Goal: Find specific page/section: Find specific page/section

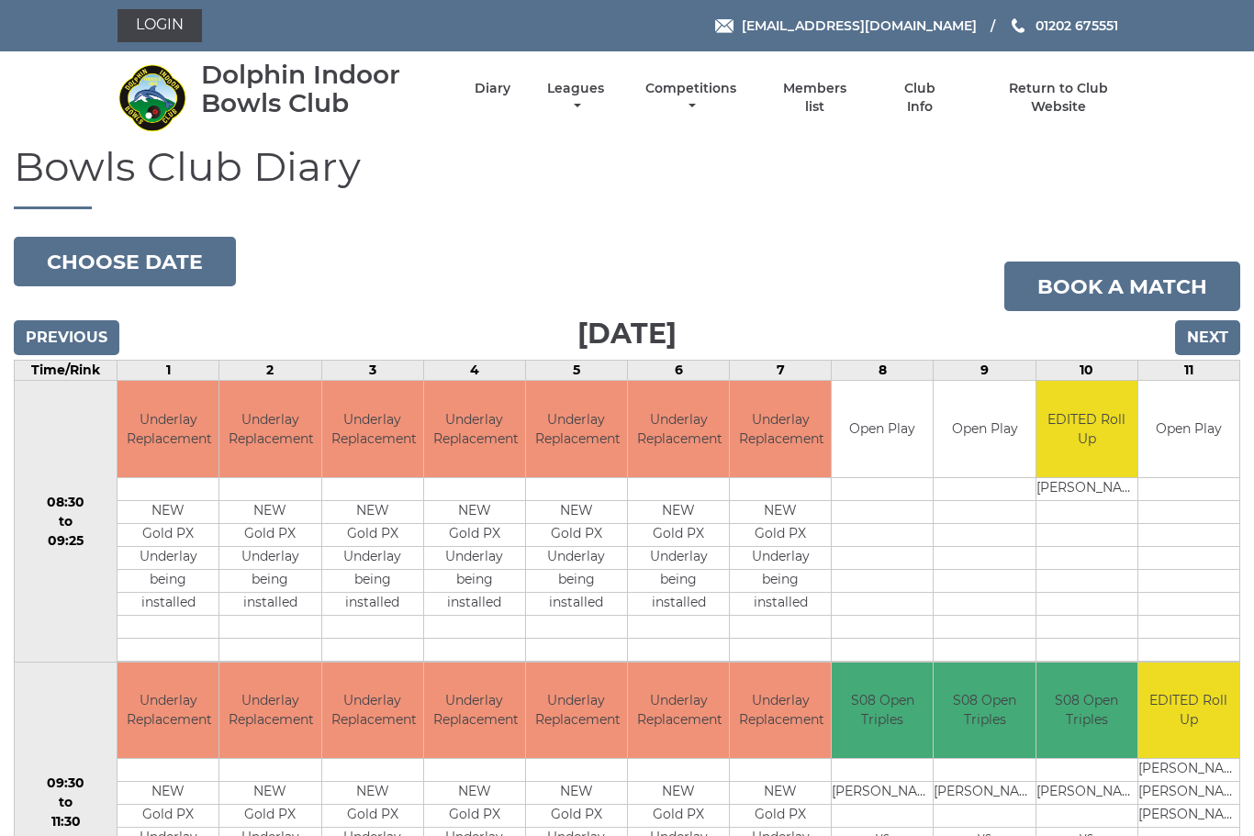
click at [851, 93] on link "Members list" at bounding box center [815, 98] width 84 height 36
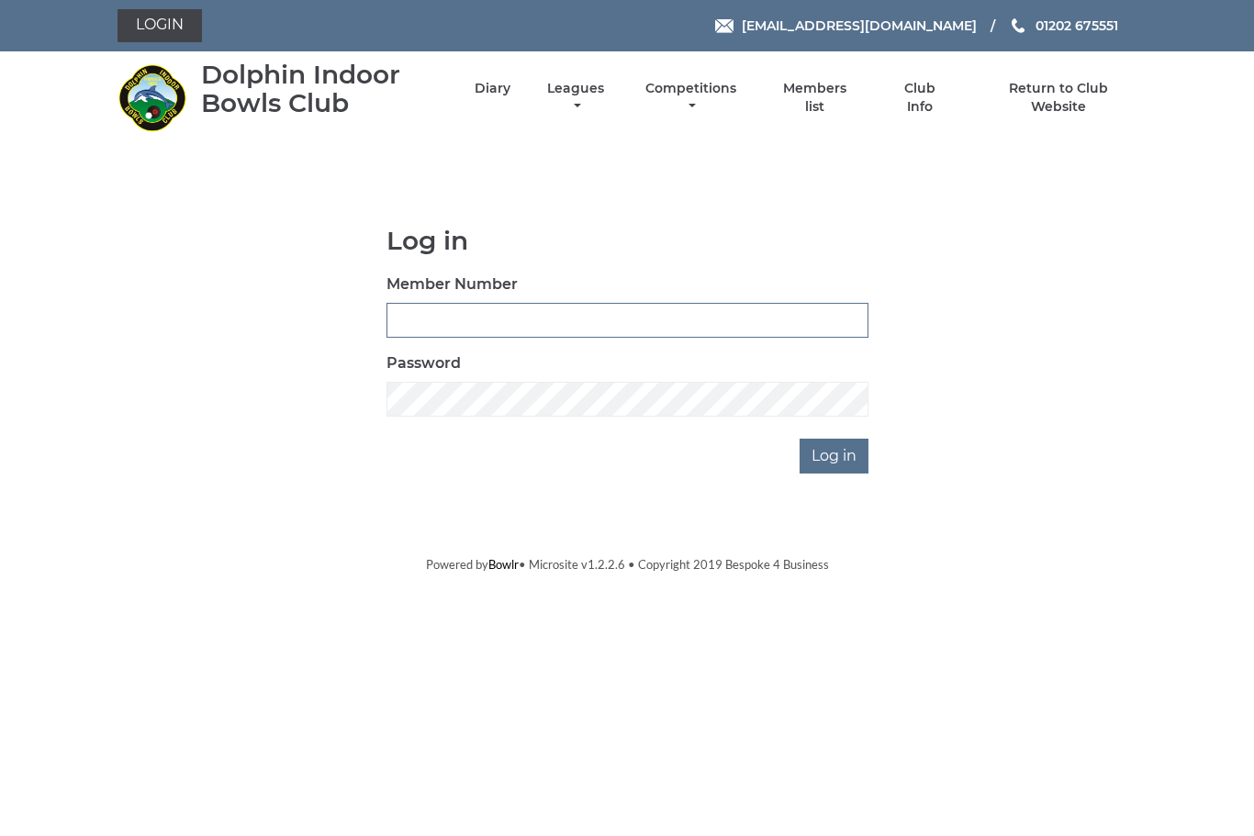
type input "3543"
click at [835, 455] on input "Log in" at bounding box center [833, 456] width 69 height 35
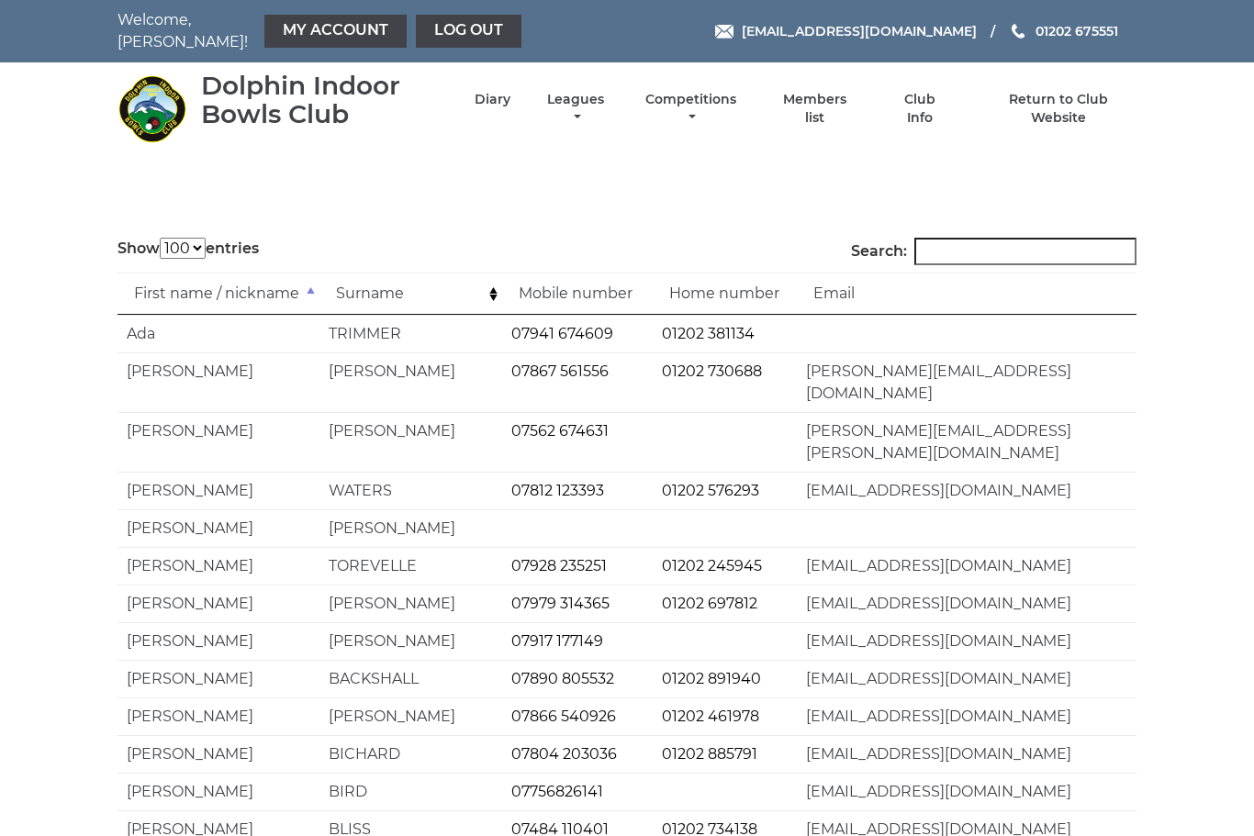
select select "100"
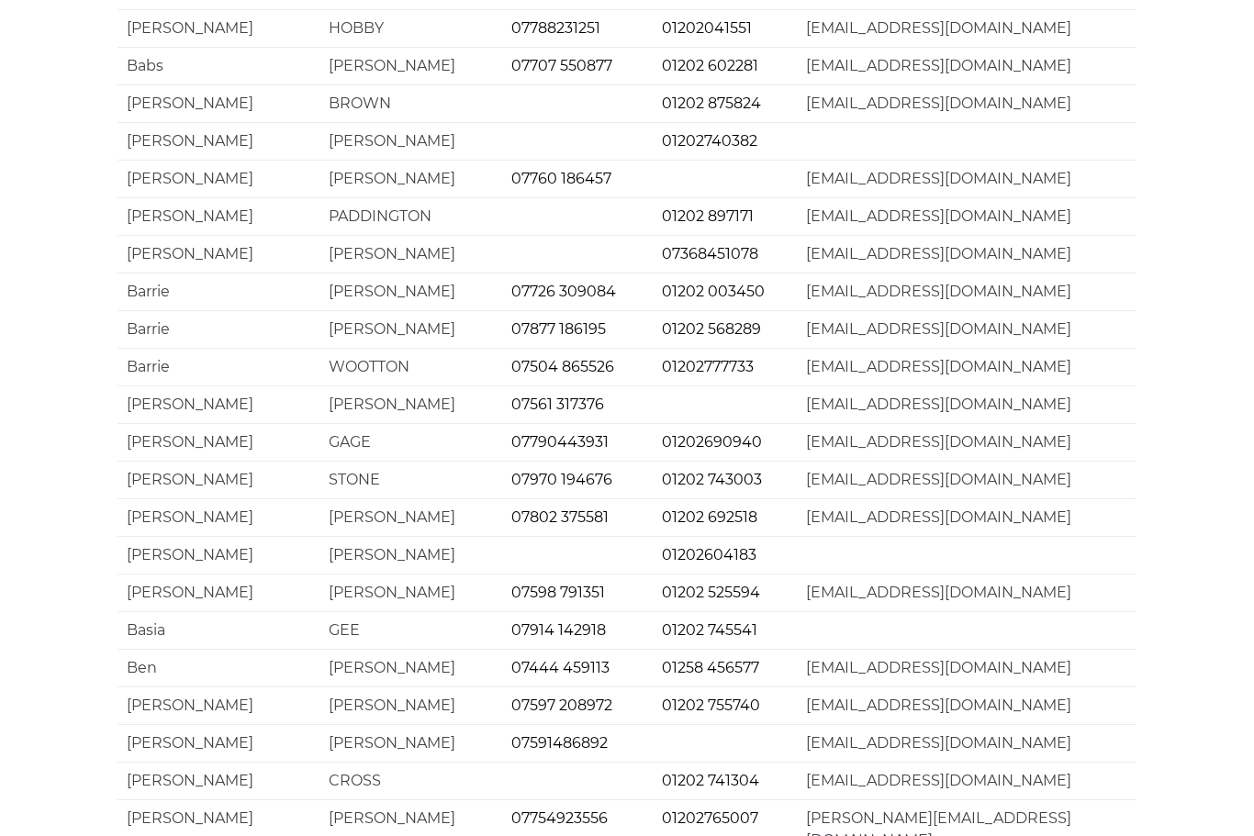
scroll to position [3316, 0]
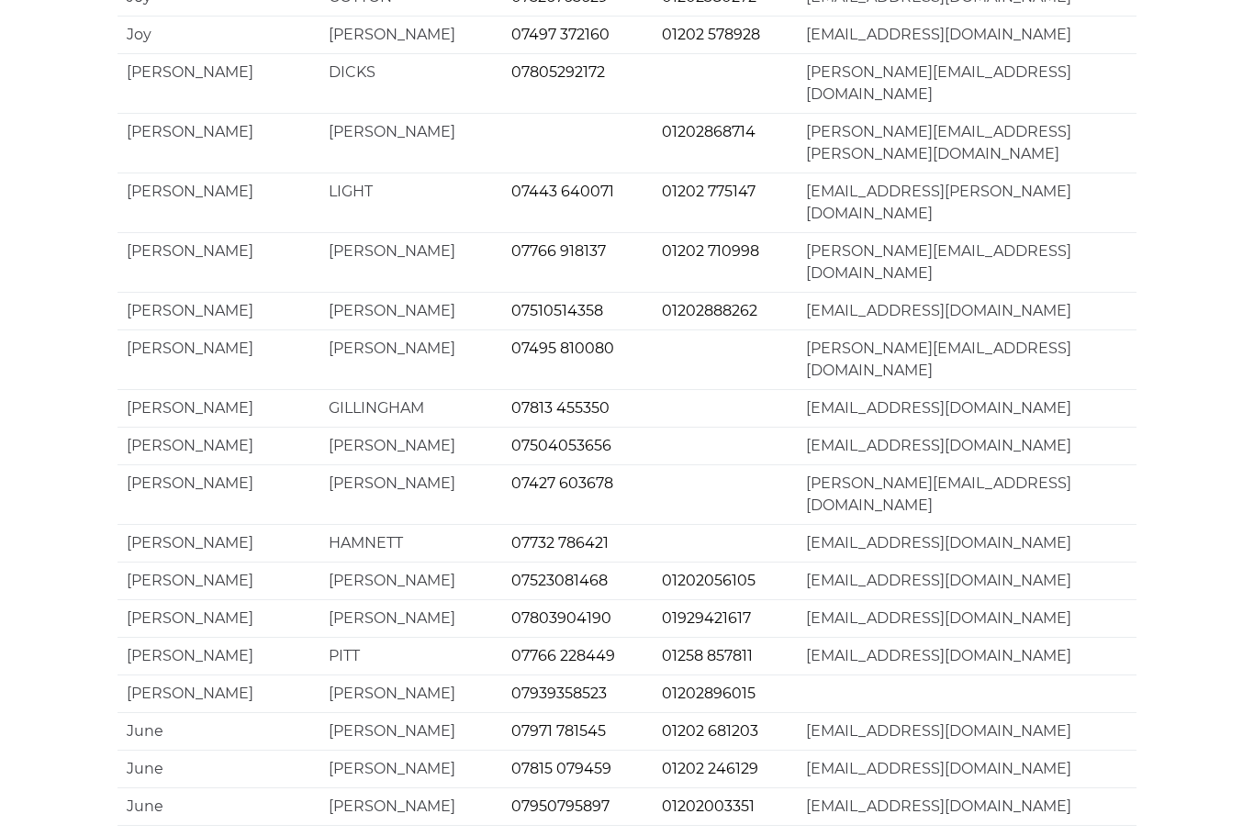
scroll to position [669, 0]
